Goal: Task Accomplishment & Management: Manage account settings

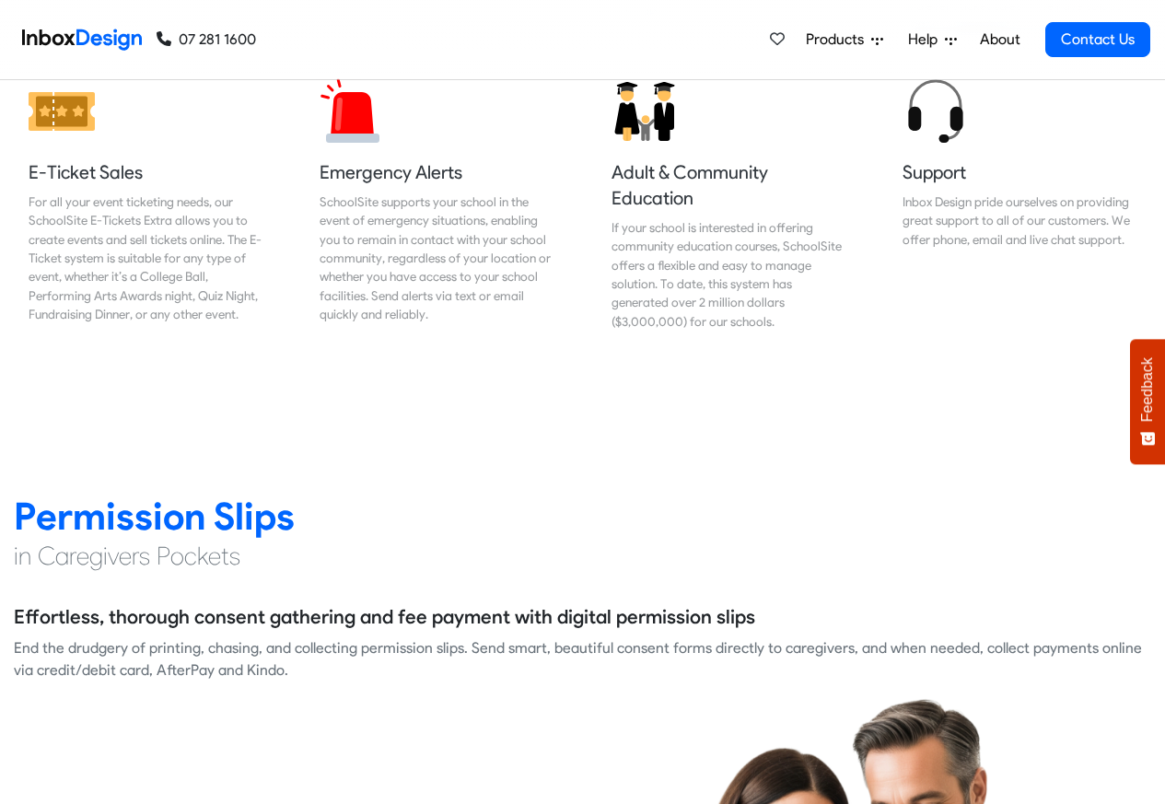
scroll to position [2211, 0]
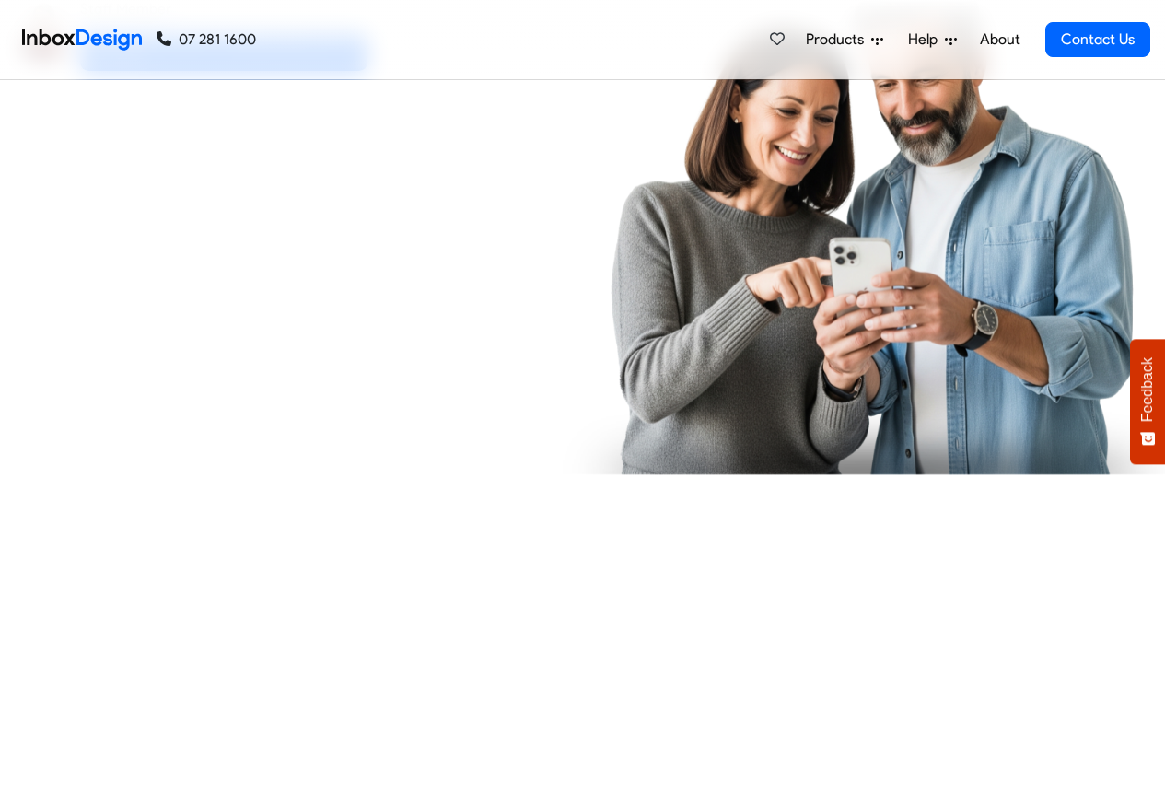
checkbox input "true"
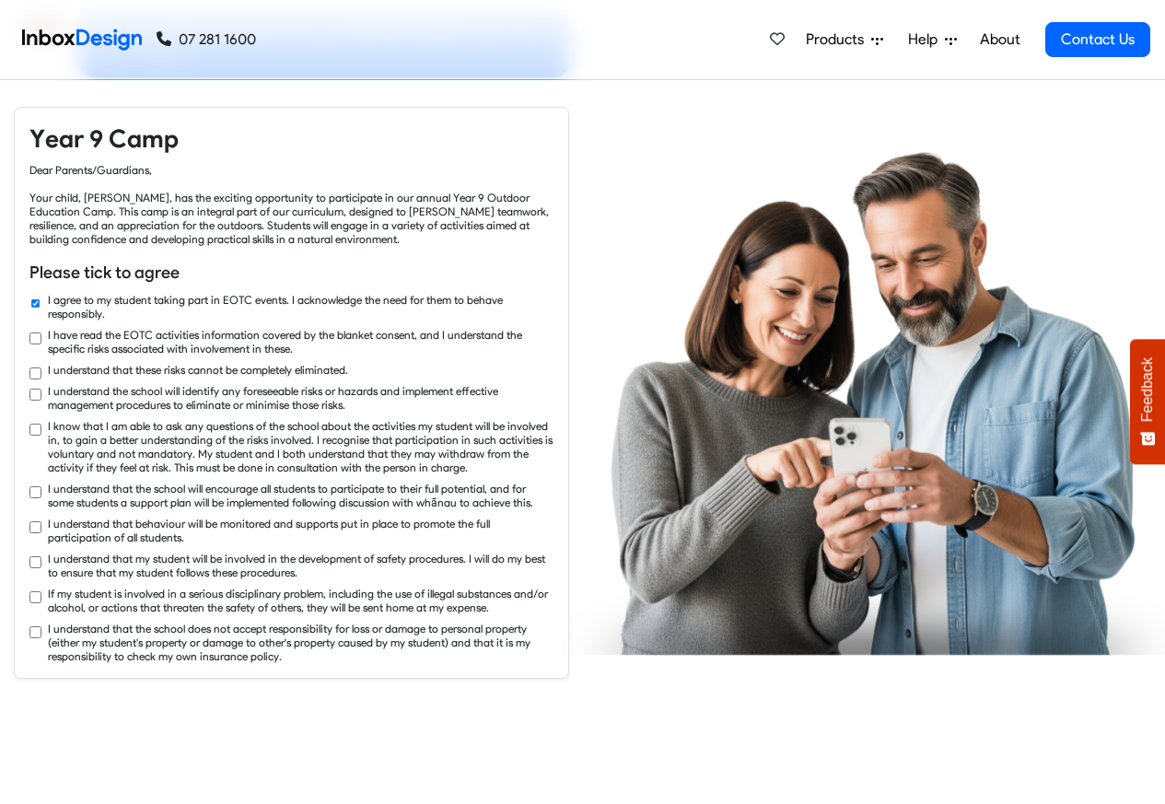
checkbox input "true"
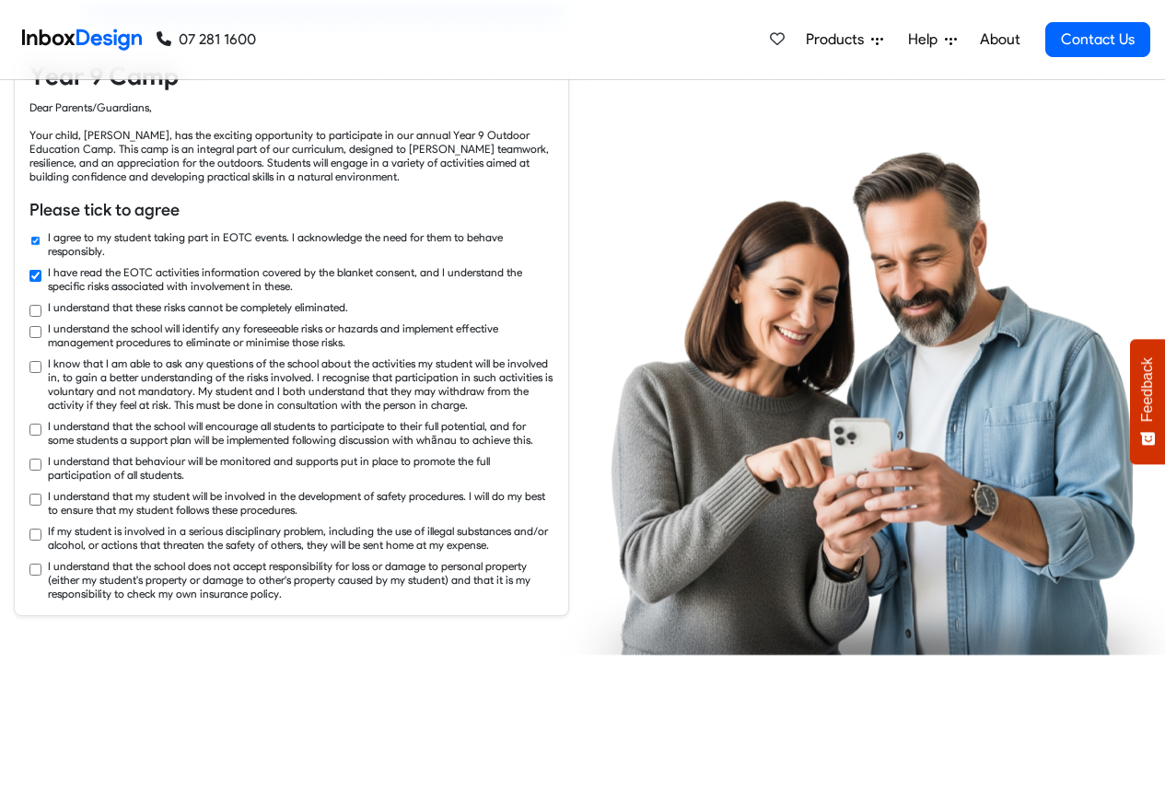
checkbox input "true"
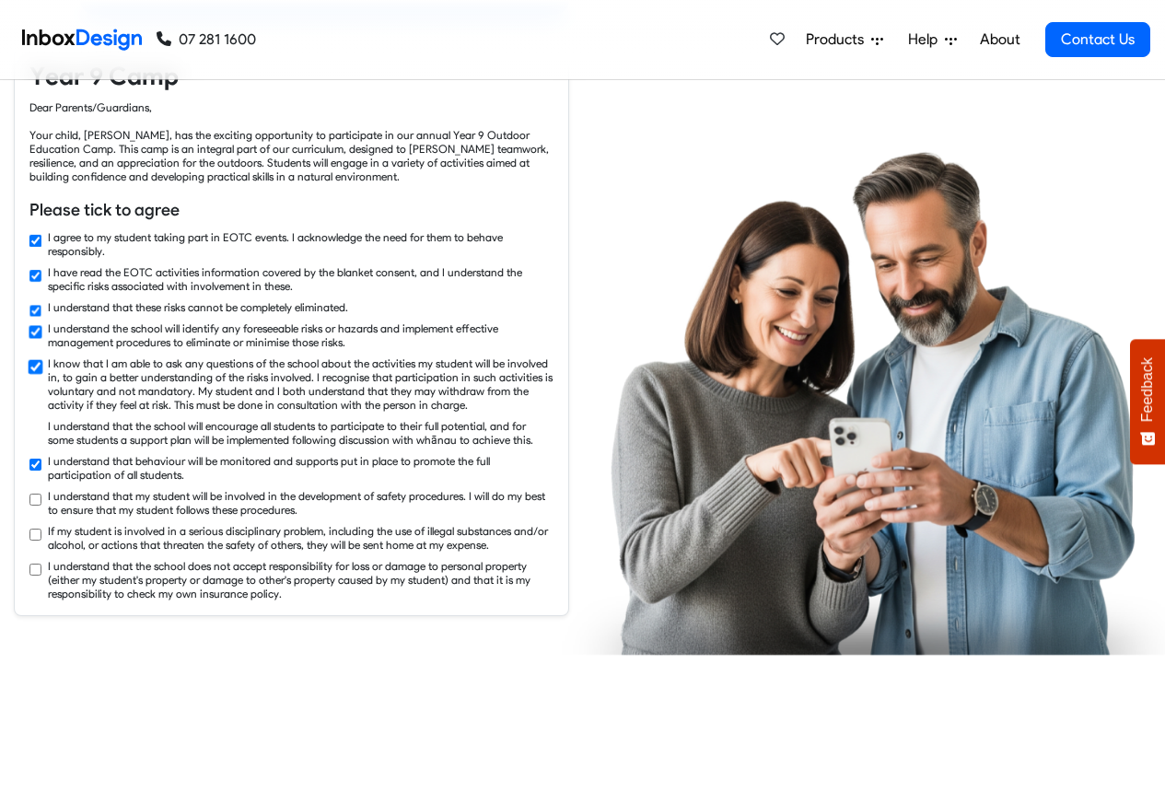
checkbox input "true"
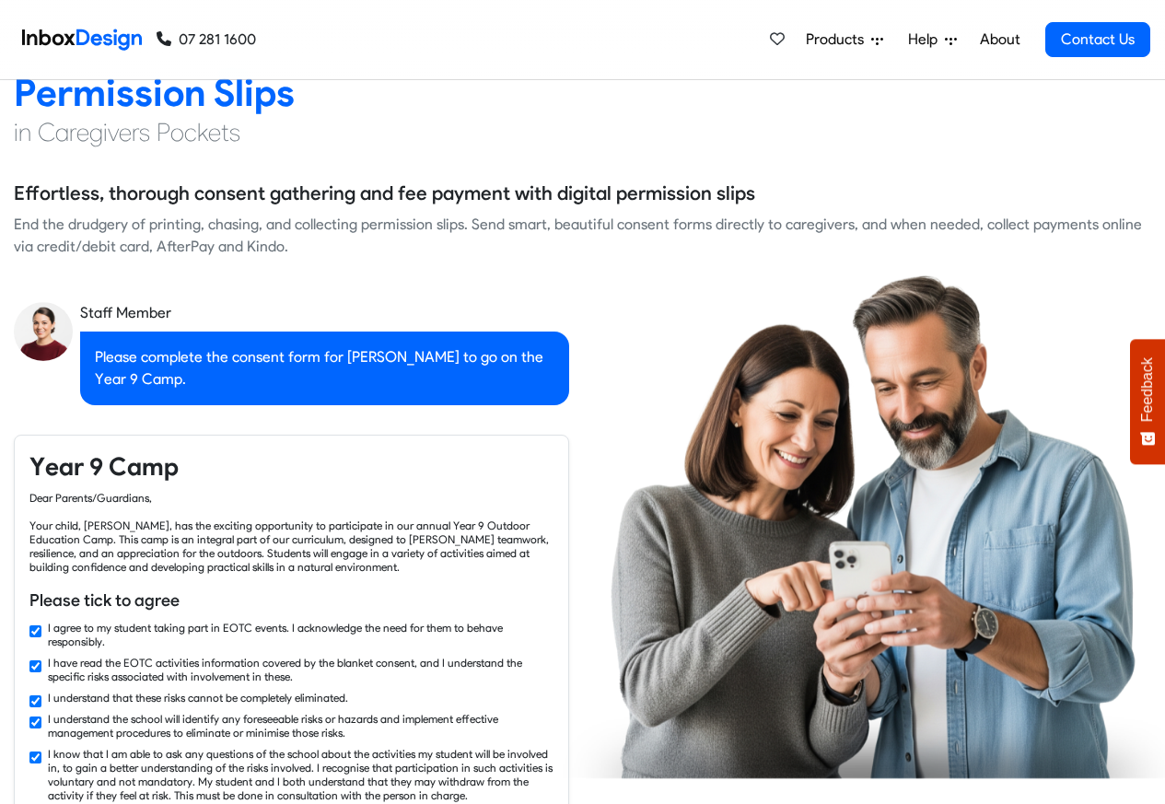
checkbox input "false"
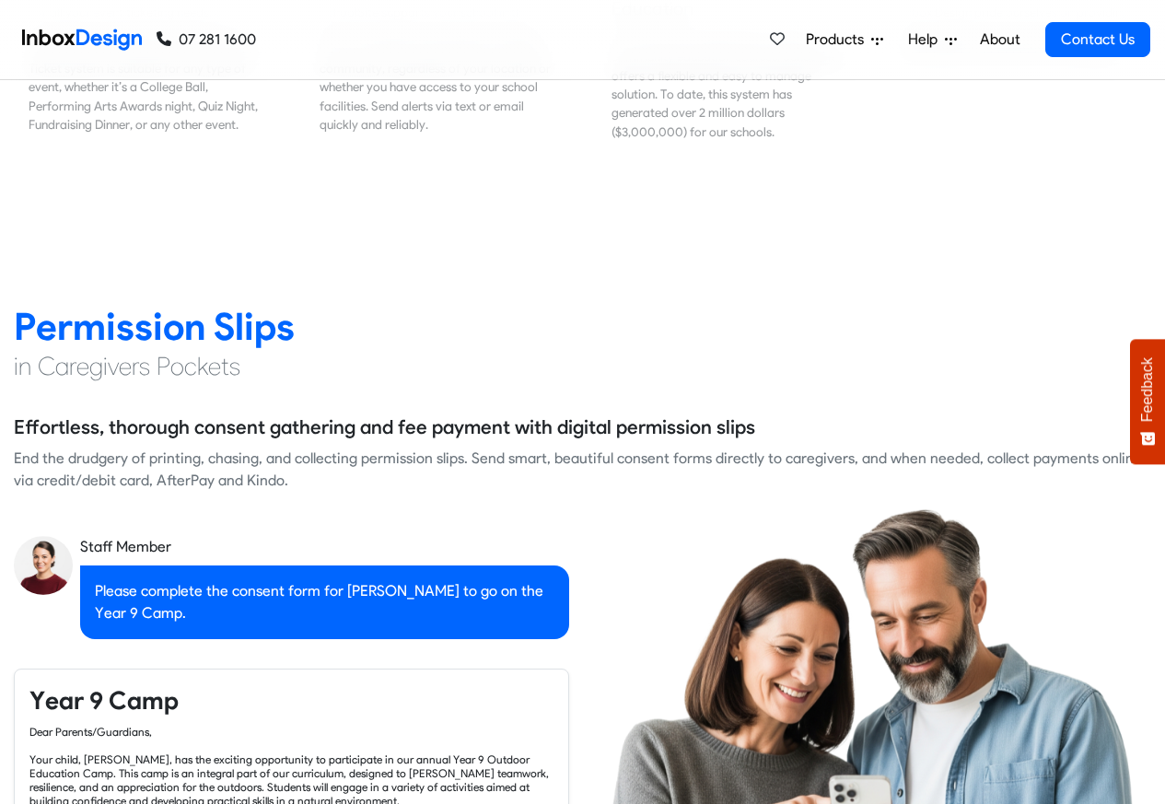
checkbox input "false"
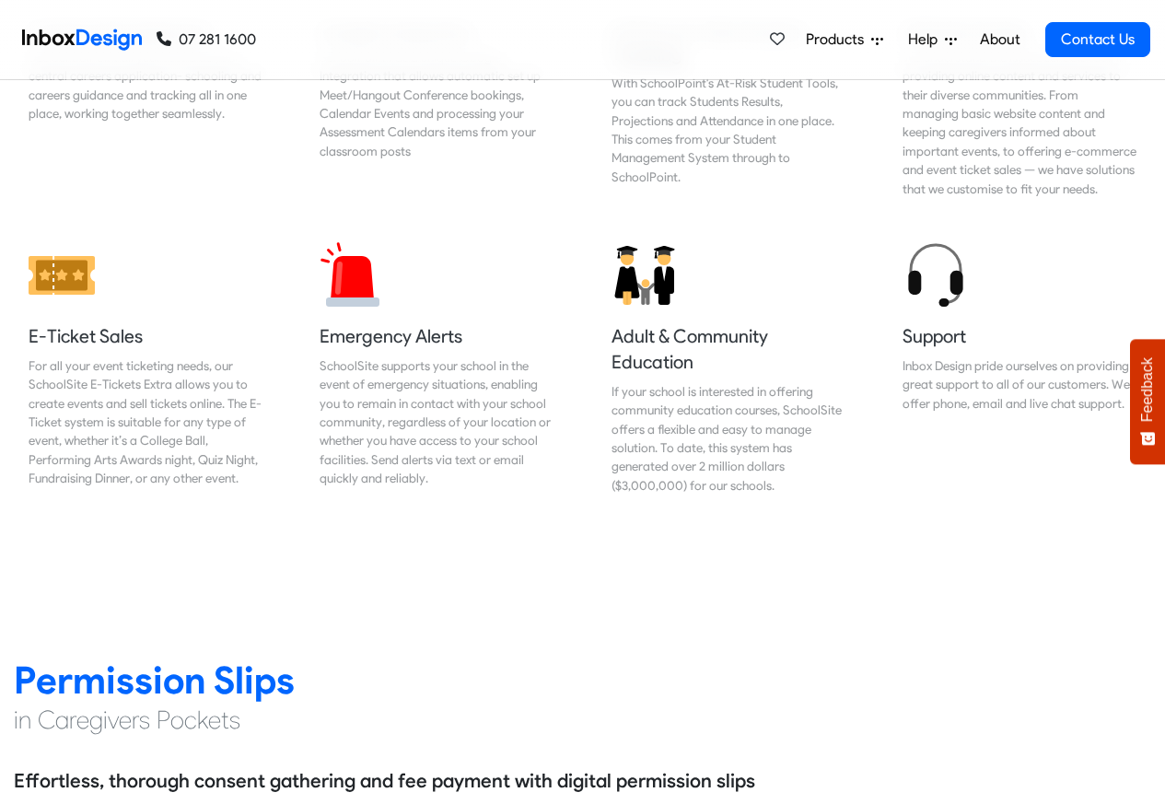
checkbox input "false"
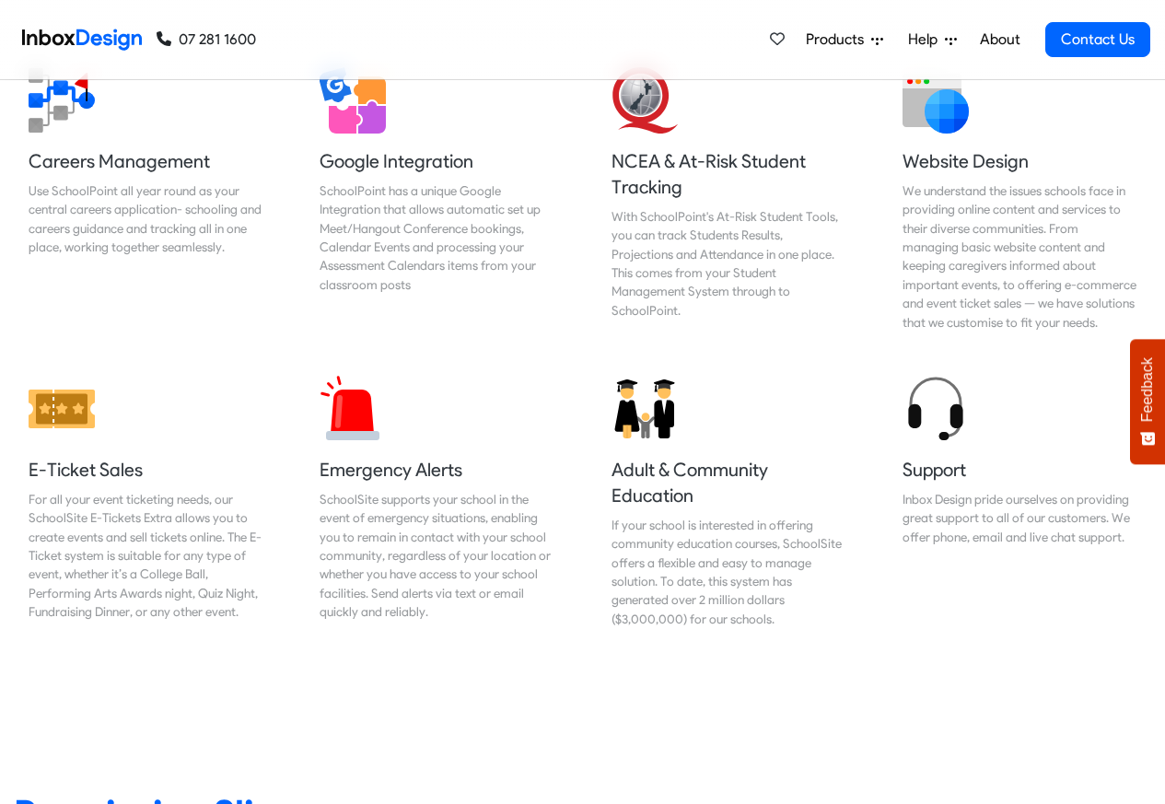
checkbox input "false"
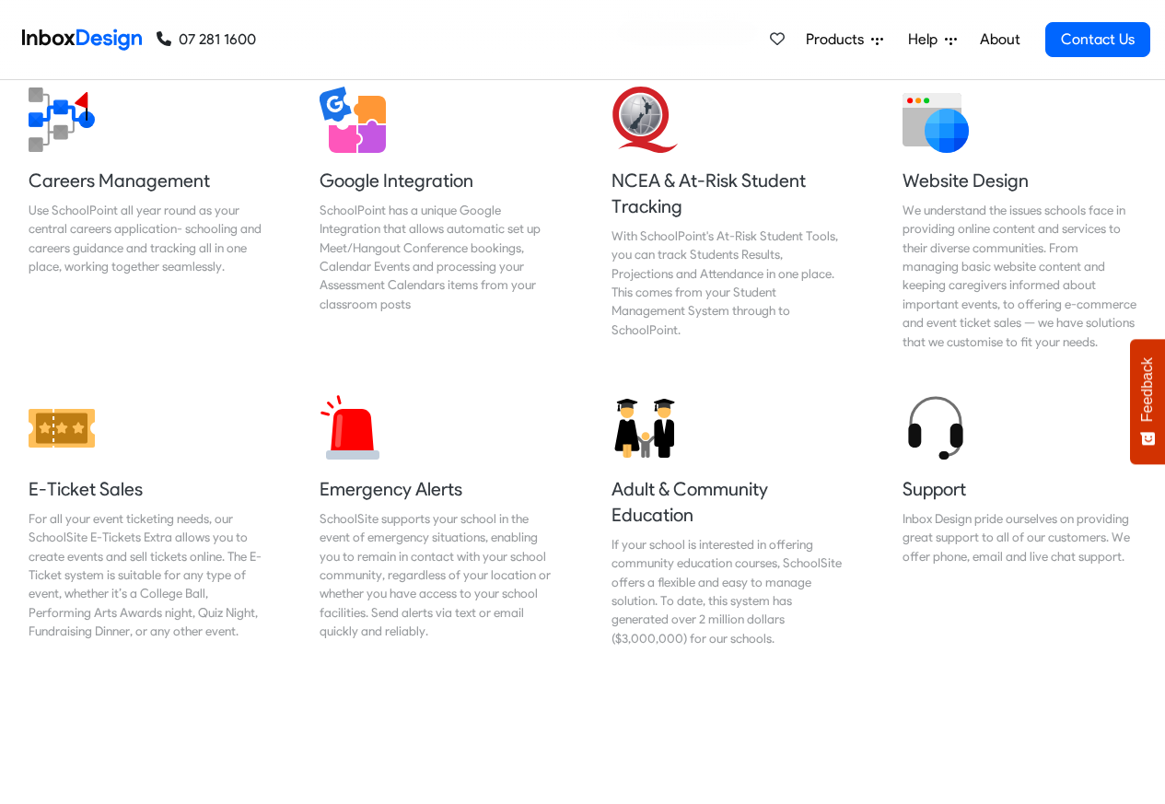
checkbox input "false"
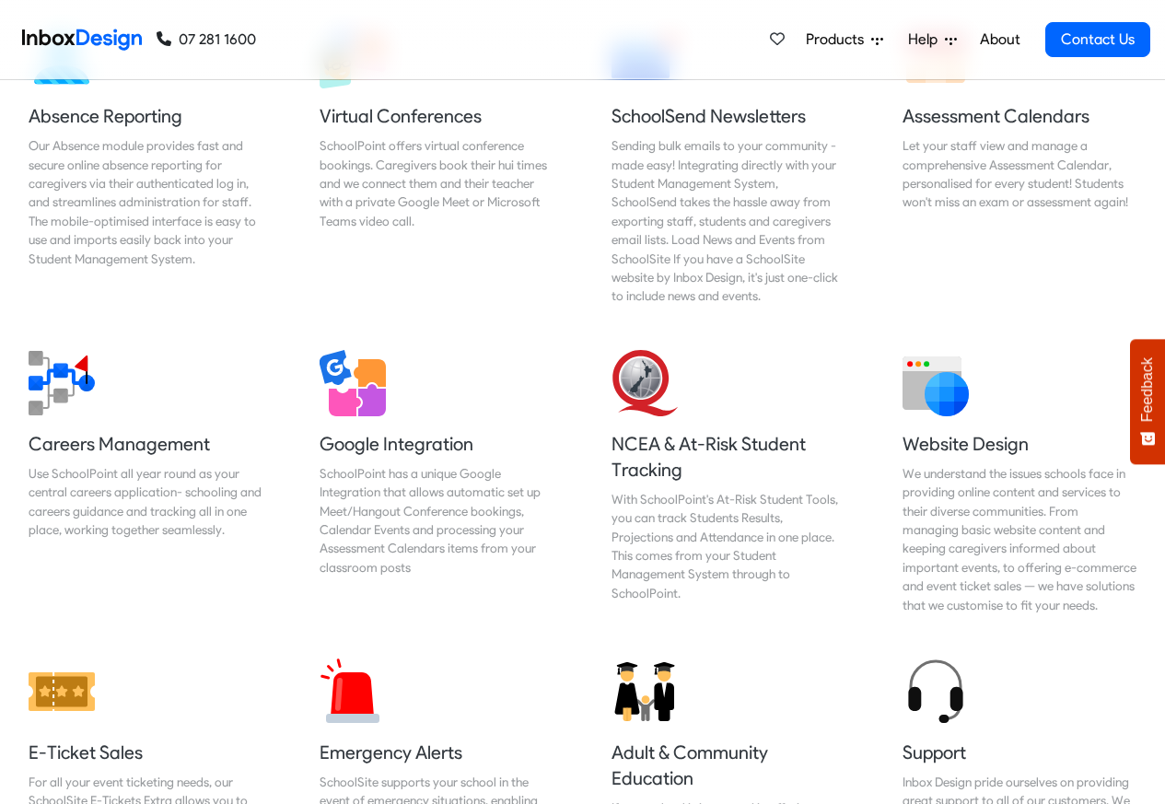
checkbox input "false"
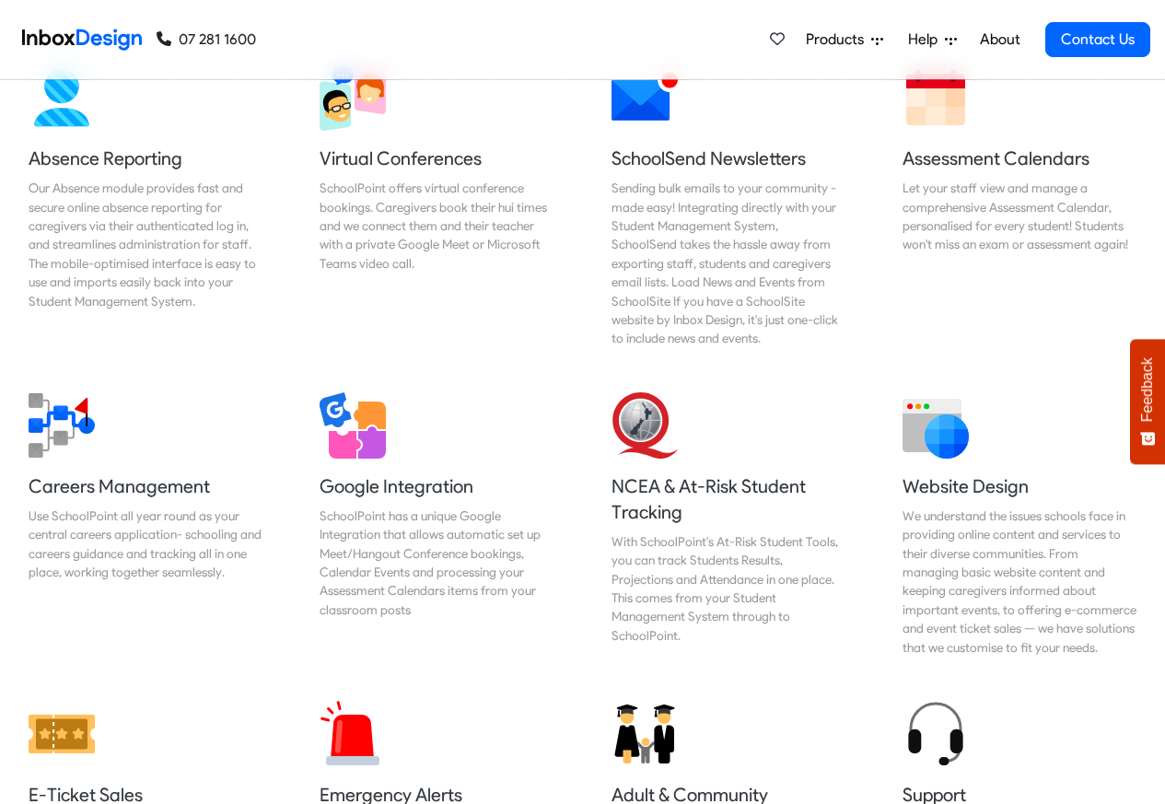
checkbox input "false"
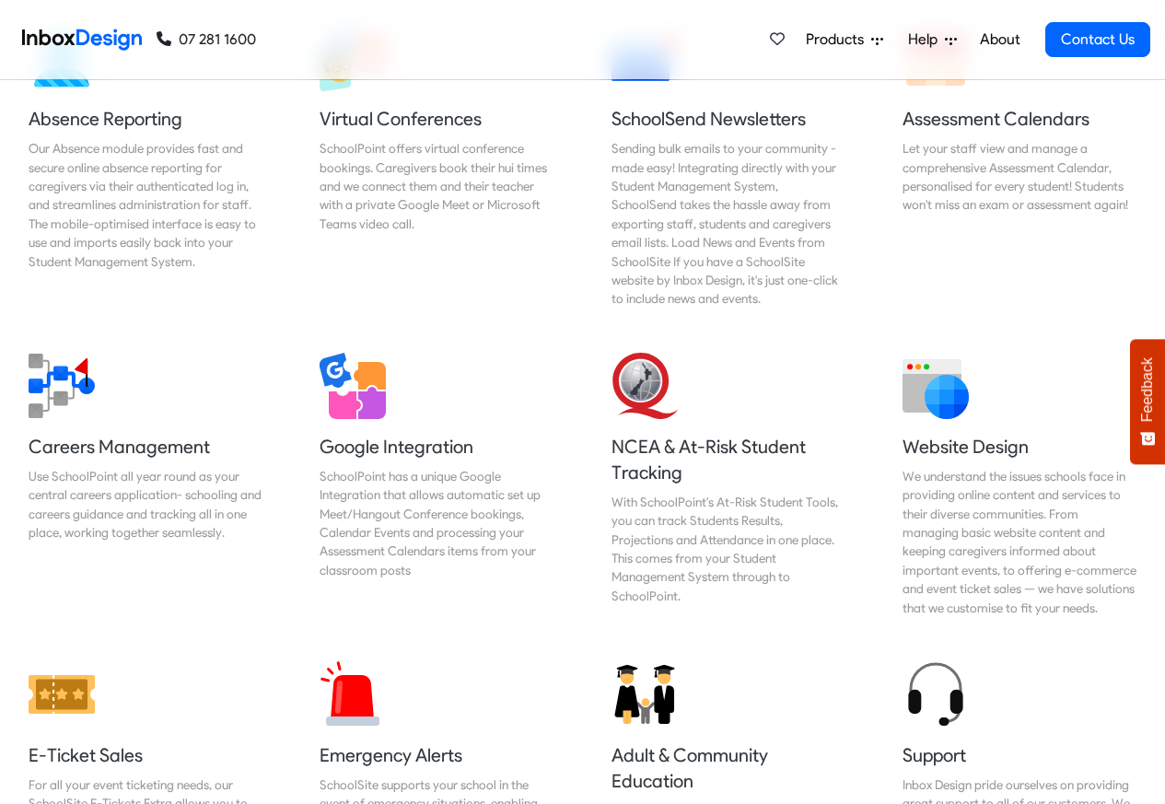
scroll to position [1658, 0]
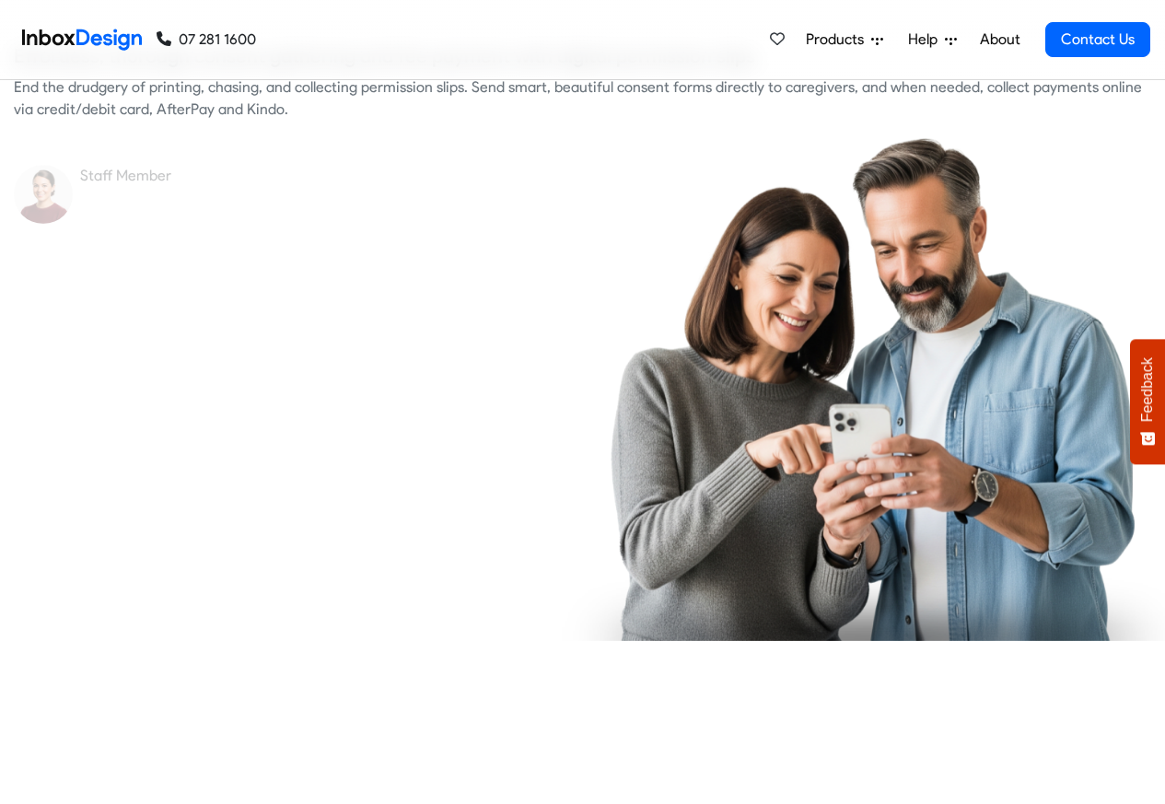
checkbox input "true"
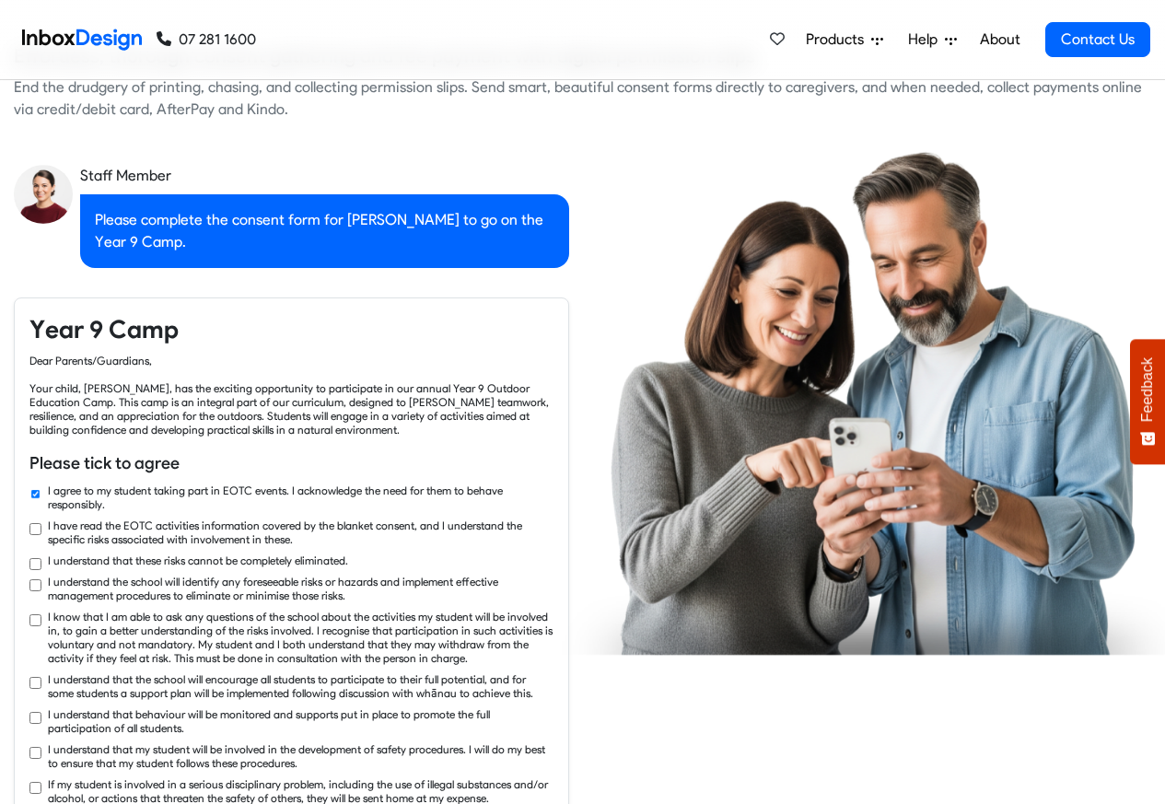
checkbox input "true"
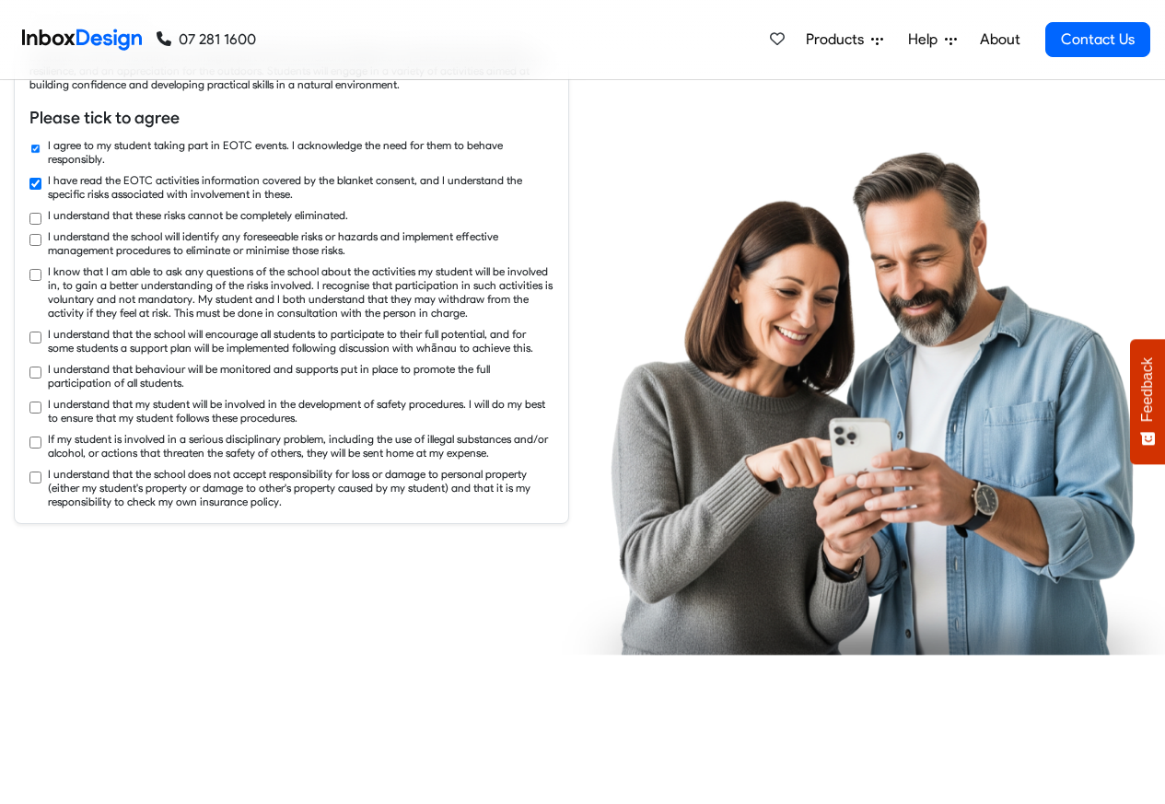
checkbox input "true"
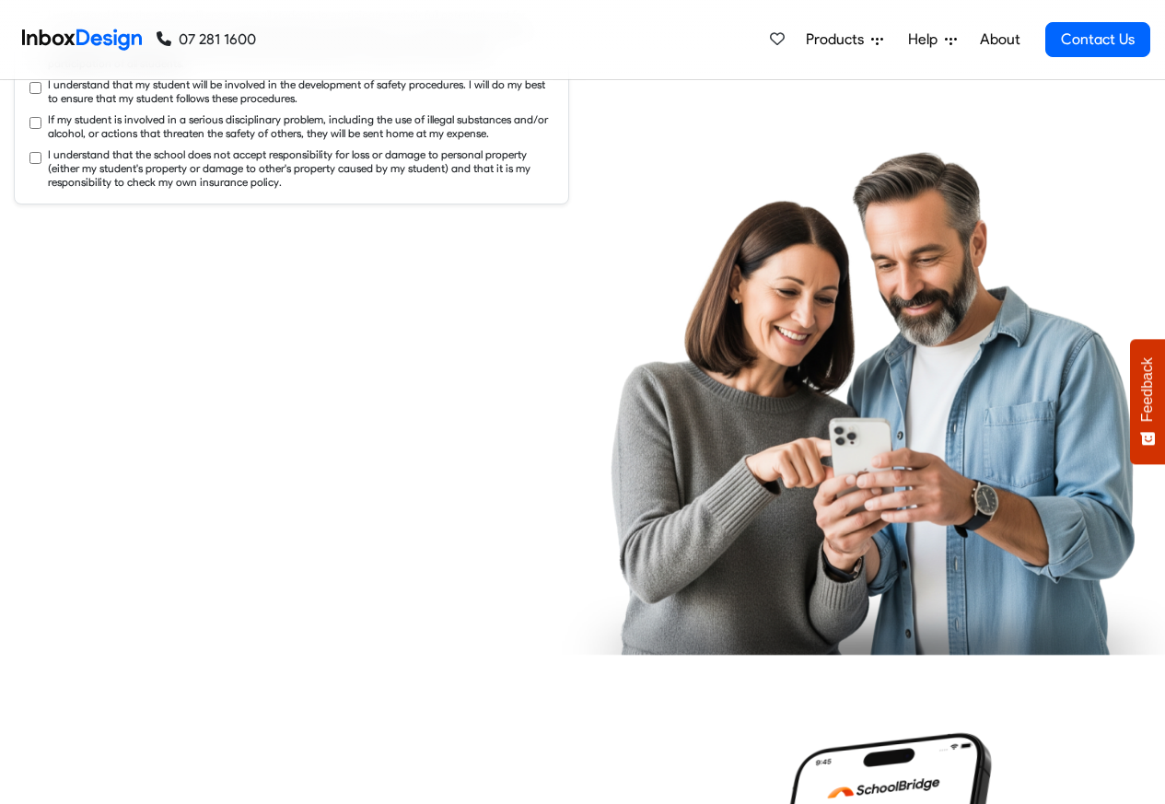
checkbox input "true"
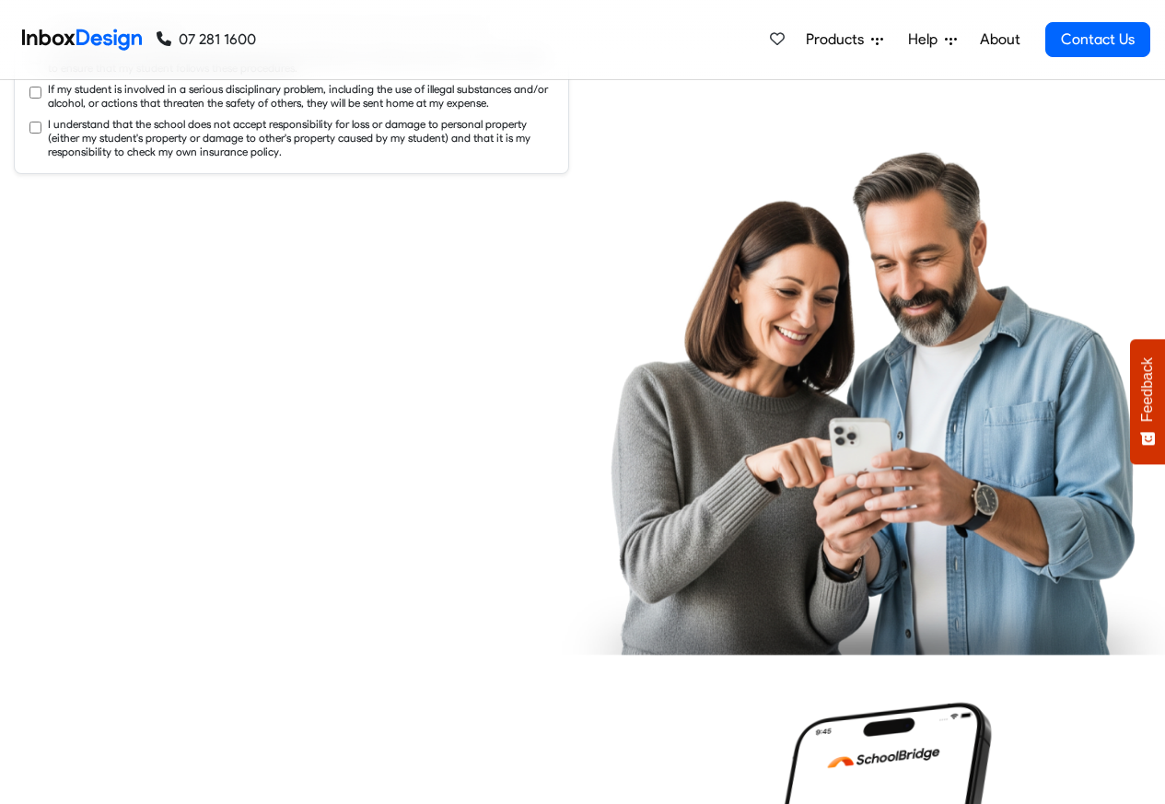
checkbox input "true"
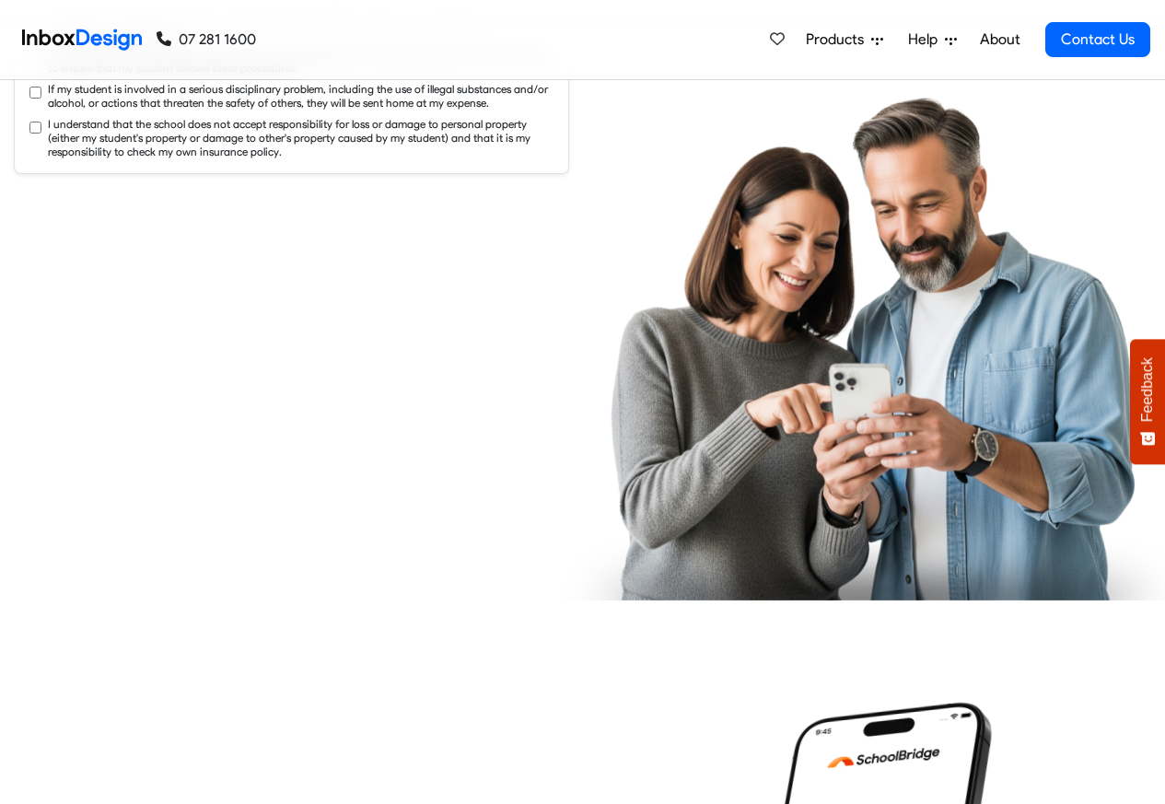
checkbox input "true"
